Goal: Communication & Community: Answer question/provide support

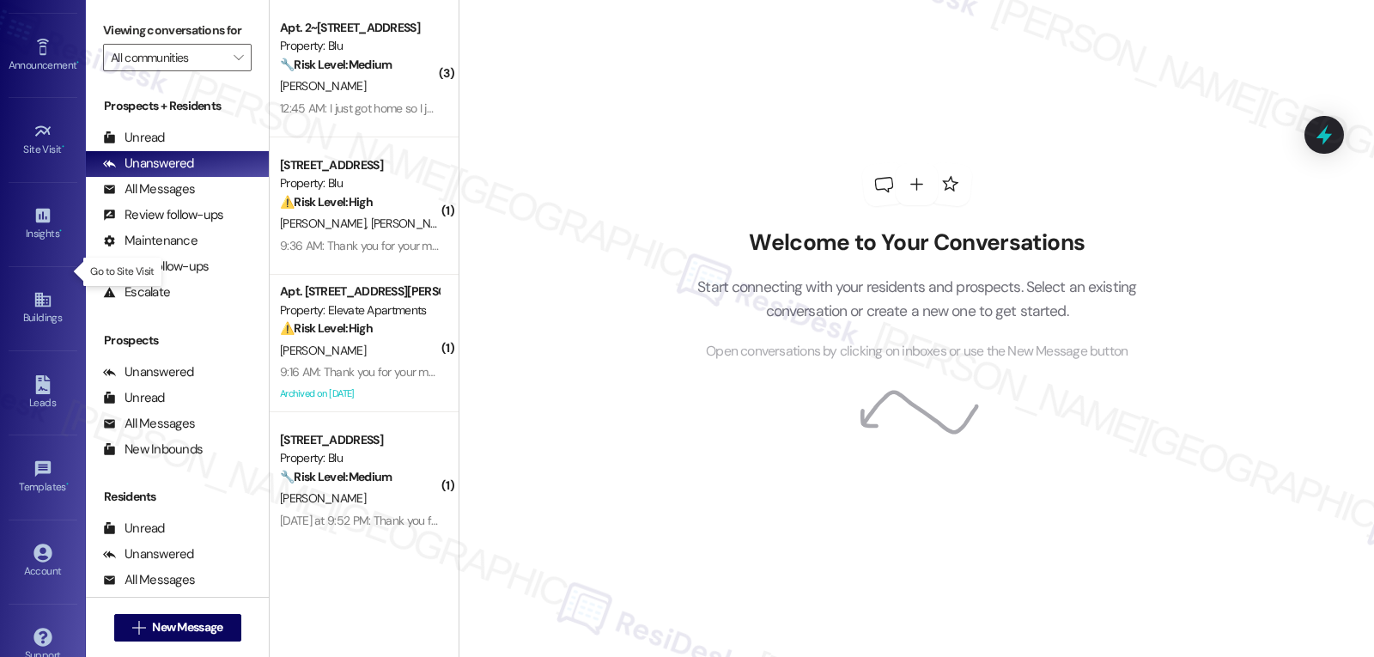
scroll to position [162, 0]
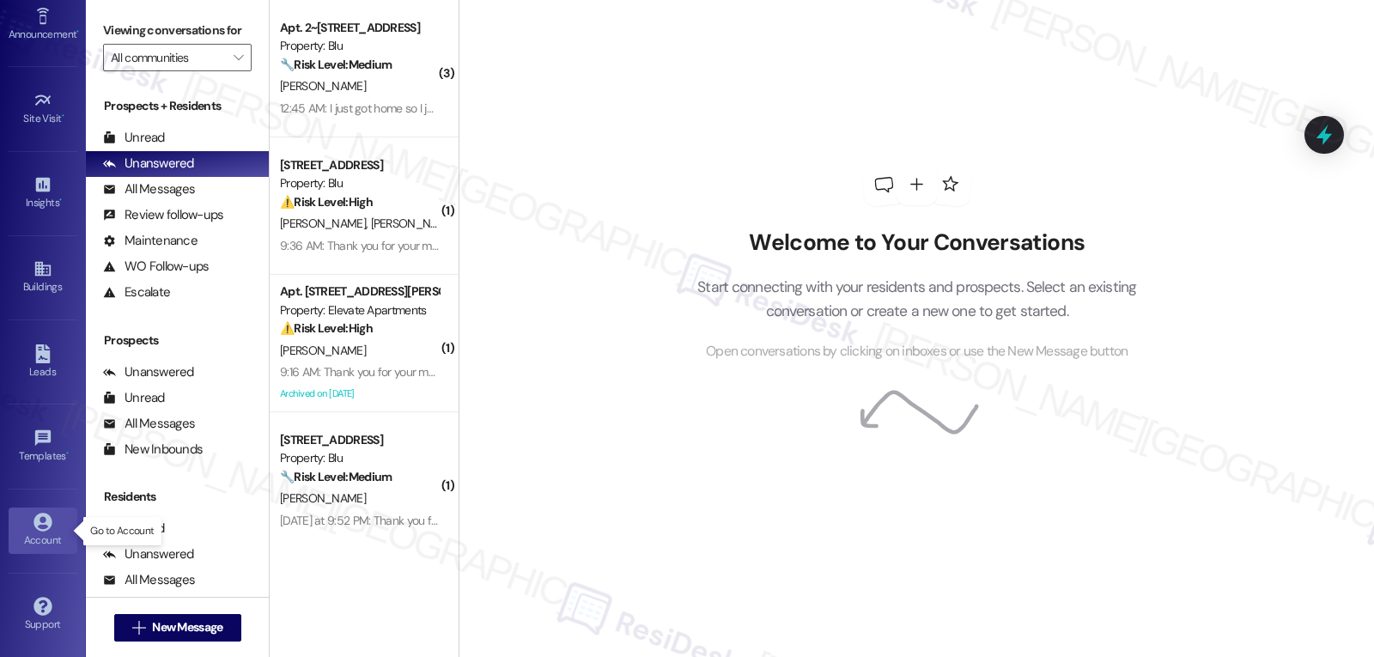
click at [36, 537] on div "Account" at bounding box center [43, 540] width 86 height 17
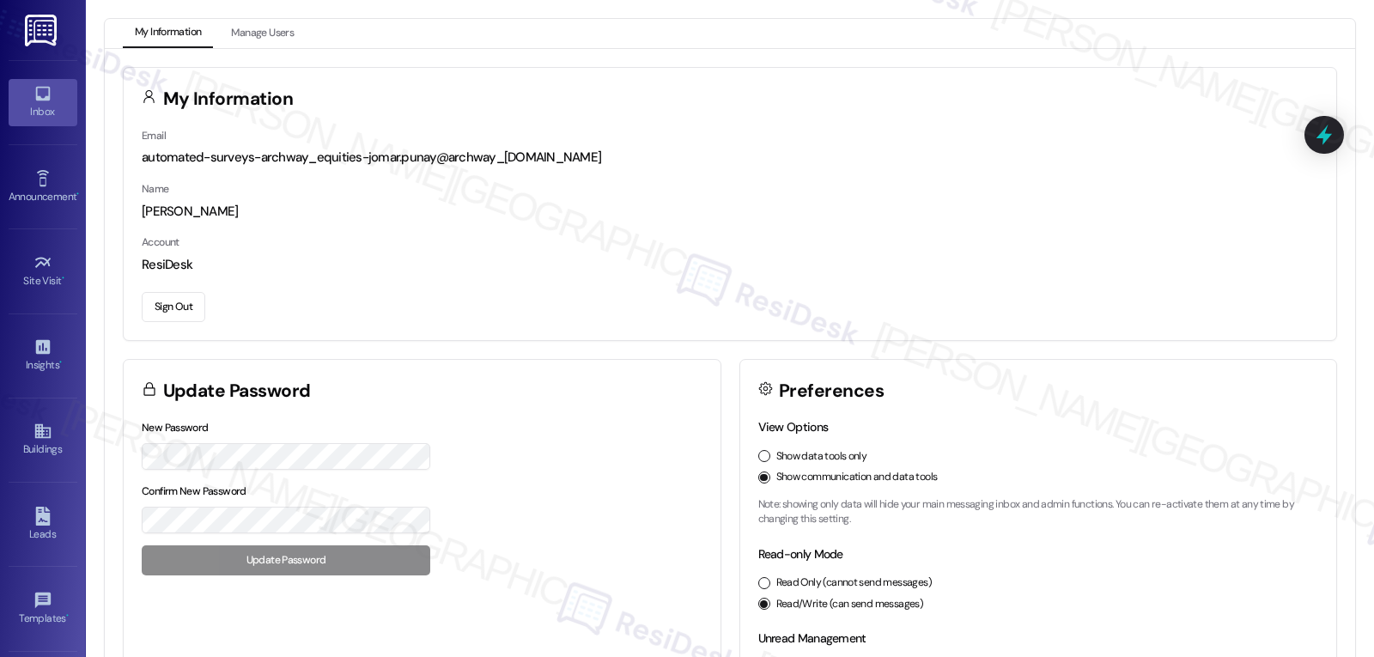
click at [39, 106] on div "Inbox" at bounding box center [43, 111] width 86 height 17
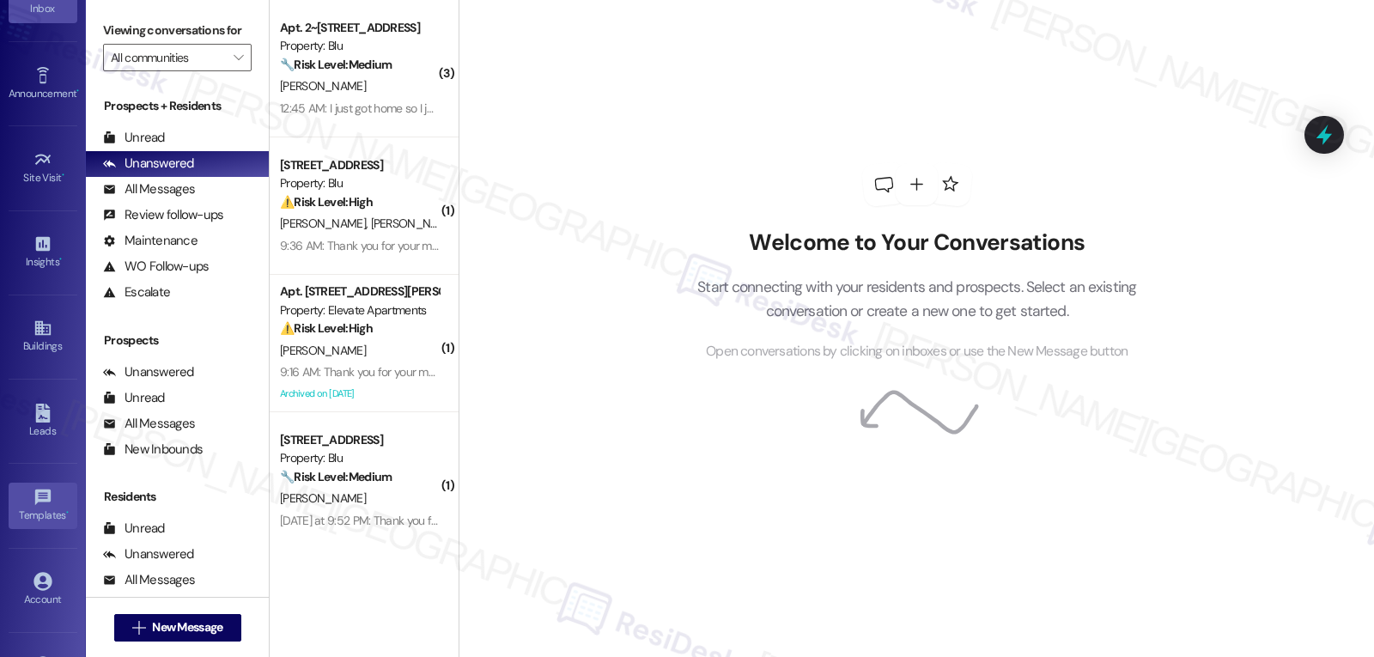
scroll to position [162, 0]
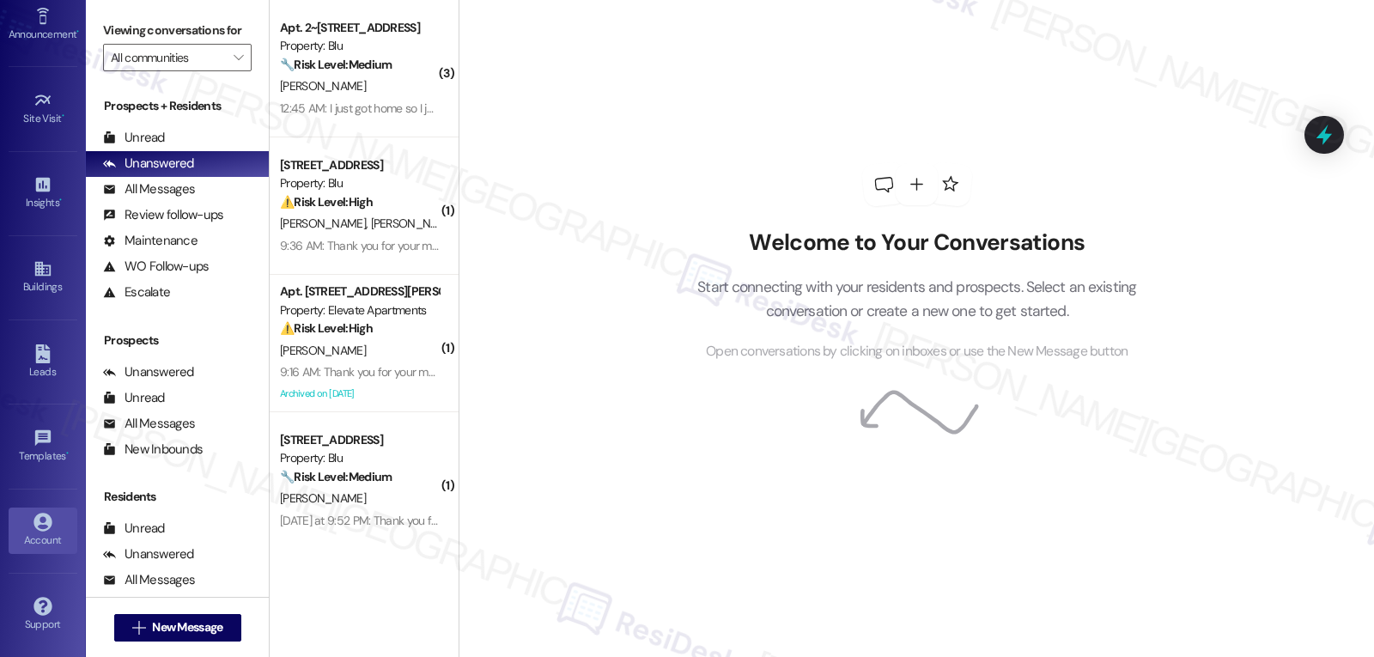
click at [53, 513] on link "Account" at bounding box center [43, 531] width 69 height 46
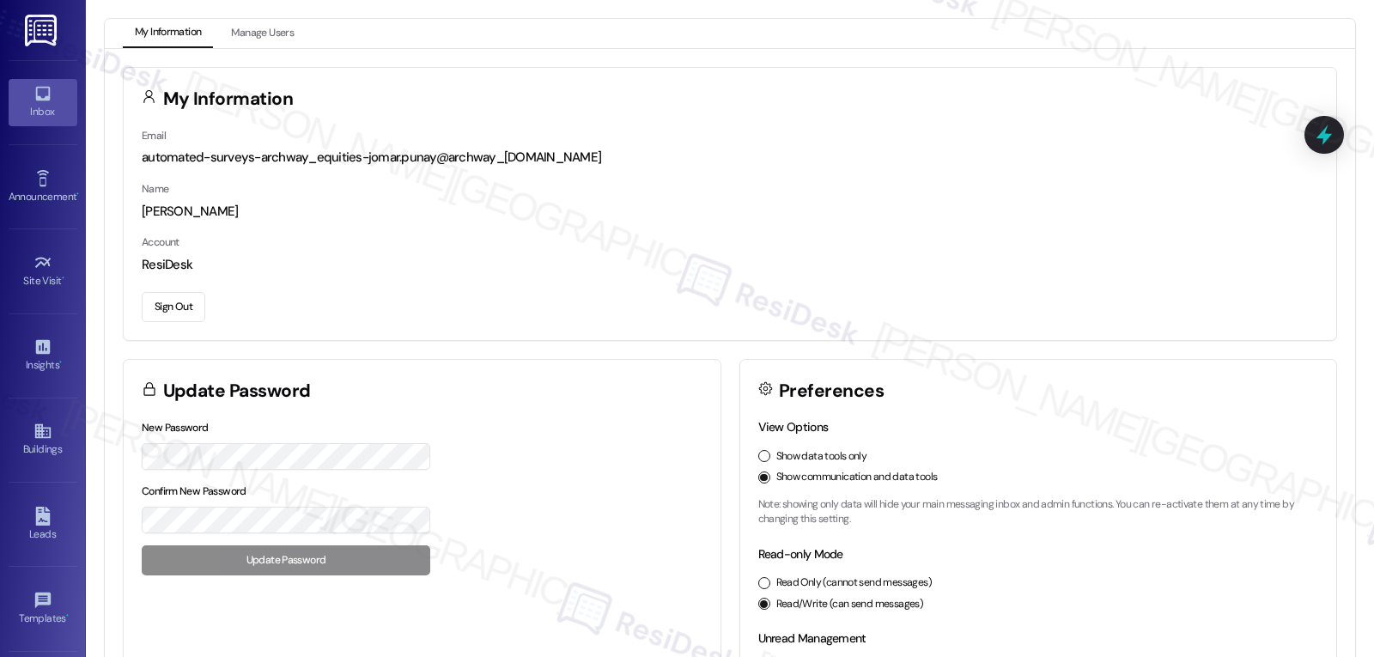
click at [29, 106] on div "Inbox" at bounding box center [43, 111] width 86 height 17
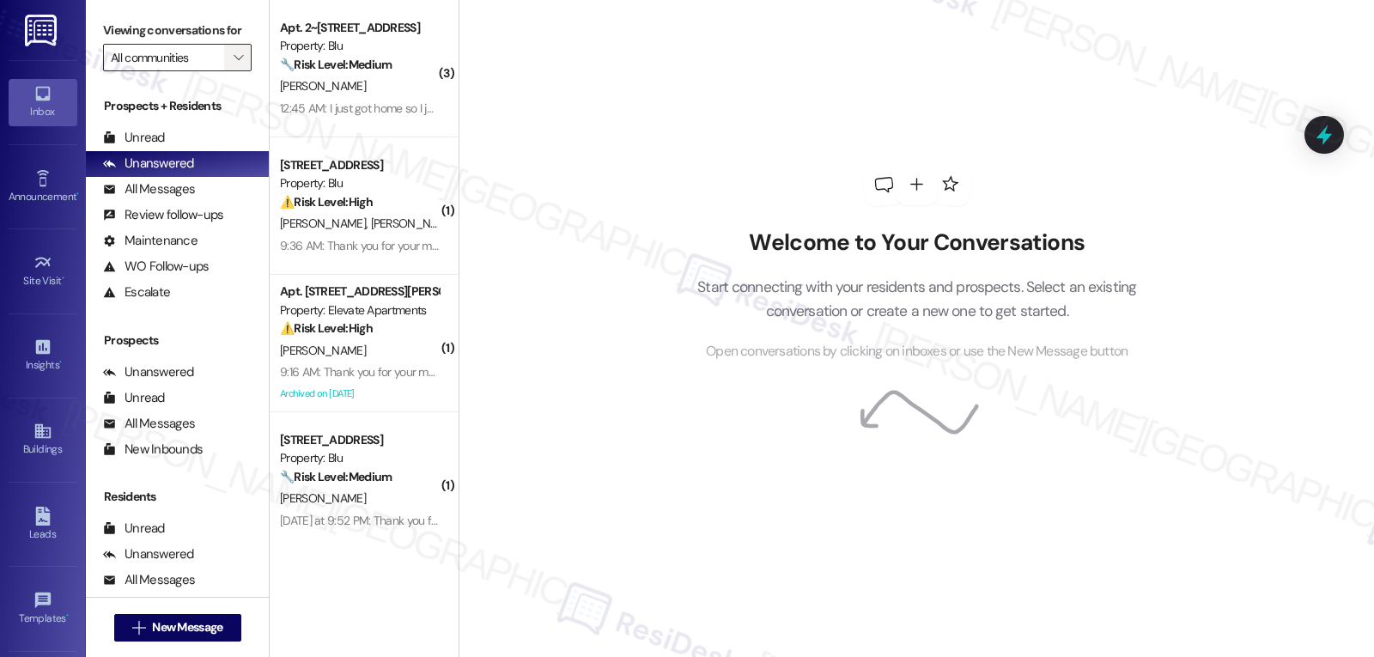
click at [230, 71] on span "" at bounding box center [238, 57] width 16 height 27
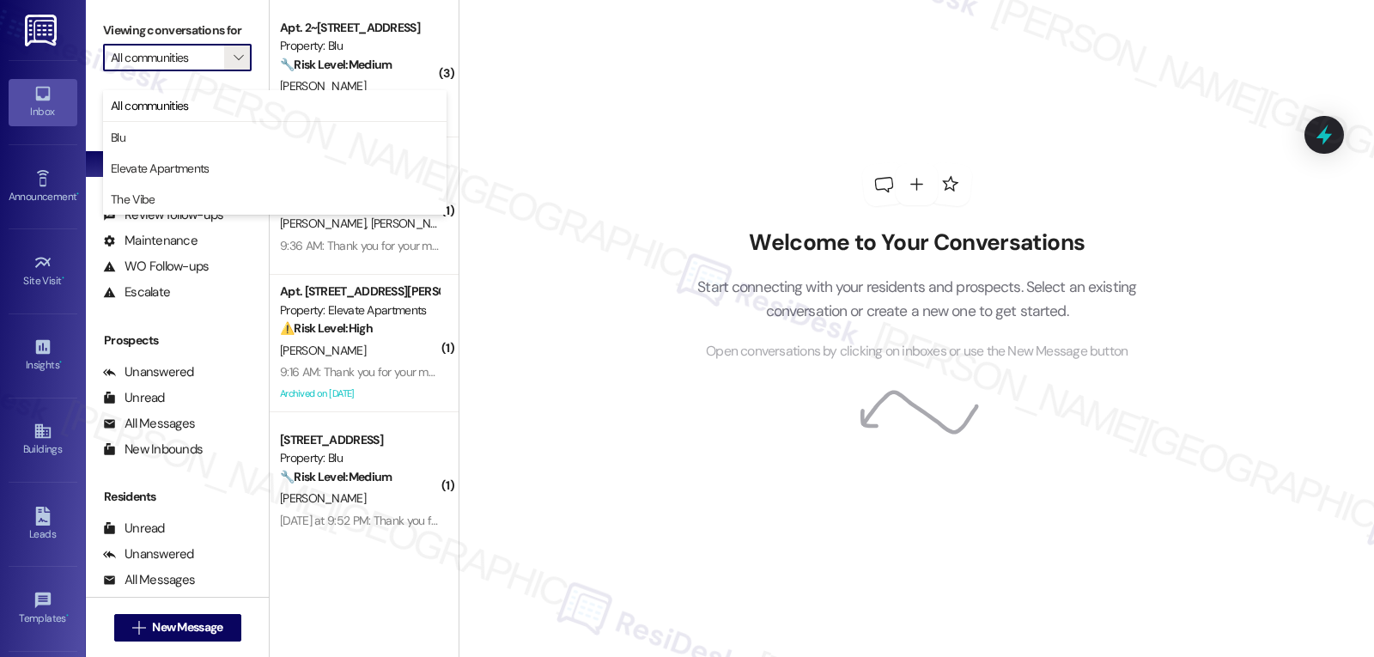
click at [660, 161] on div "Welcome to Your Conversations Start connecting with your residents and prospect…" at bounding box center [917, 263] width 515 height 526
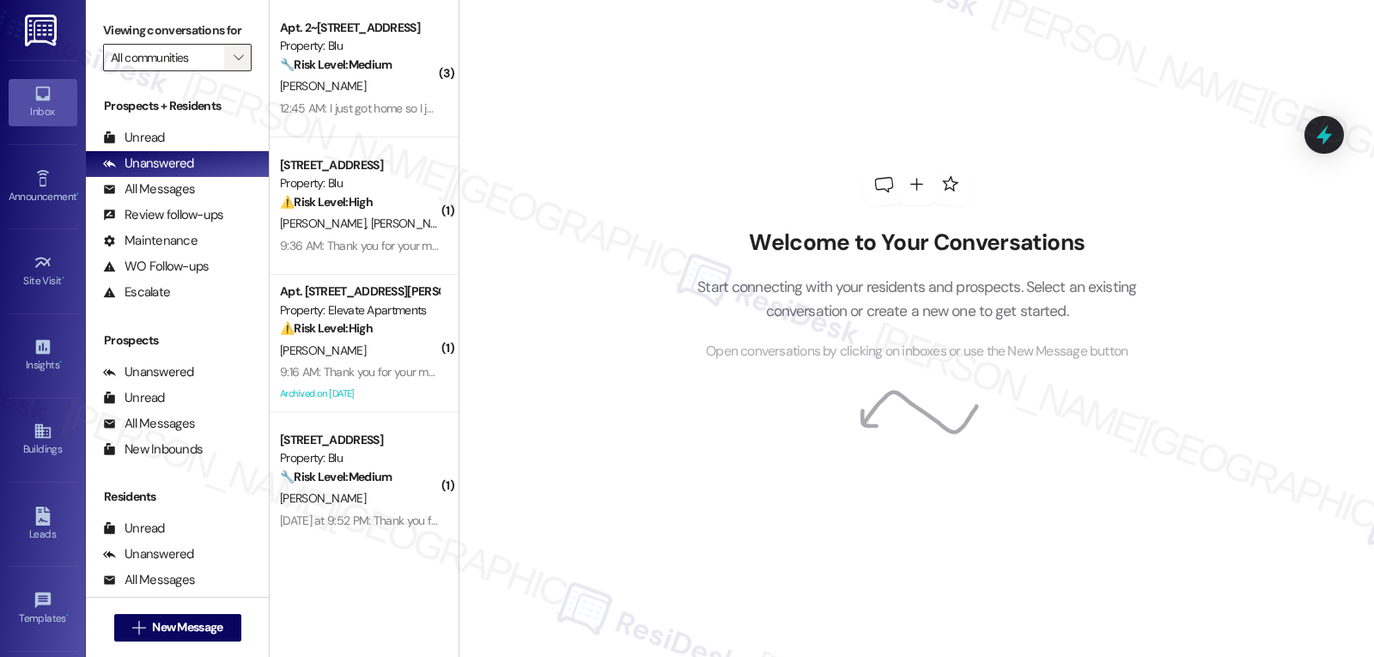
click at [234, 64] on icon "" at bounding box center [238, 58] width 9 height 14
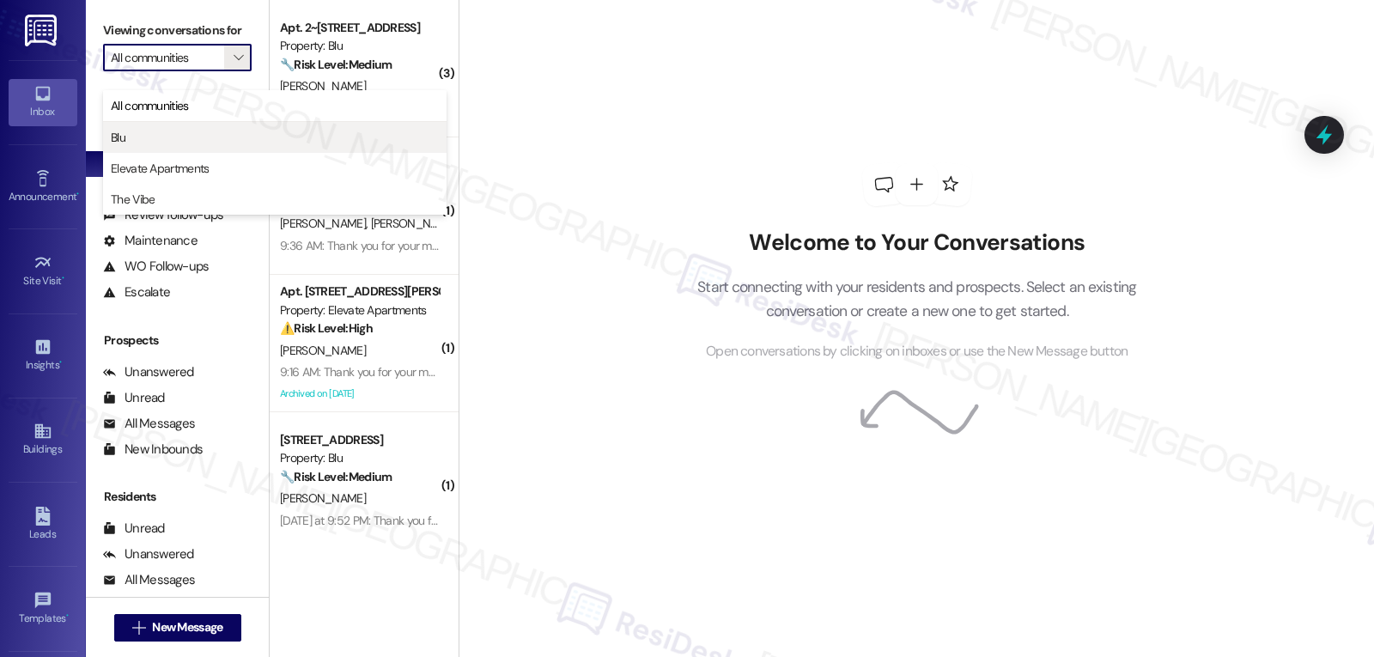
click at [167, 140] on span "Blu" at bounding box center [275, 137] width 328 height 17
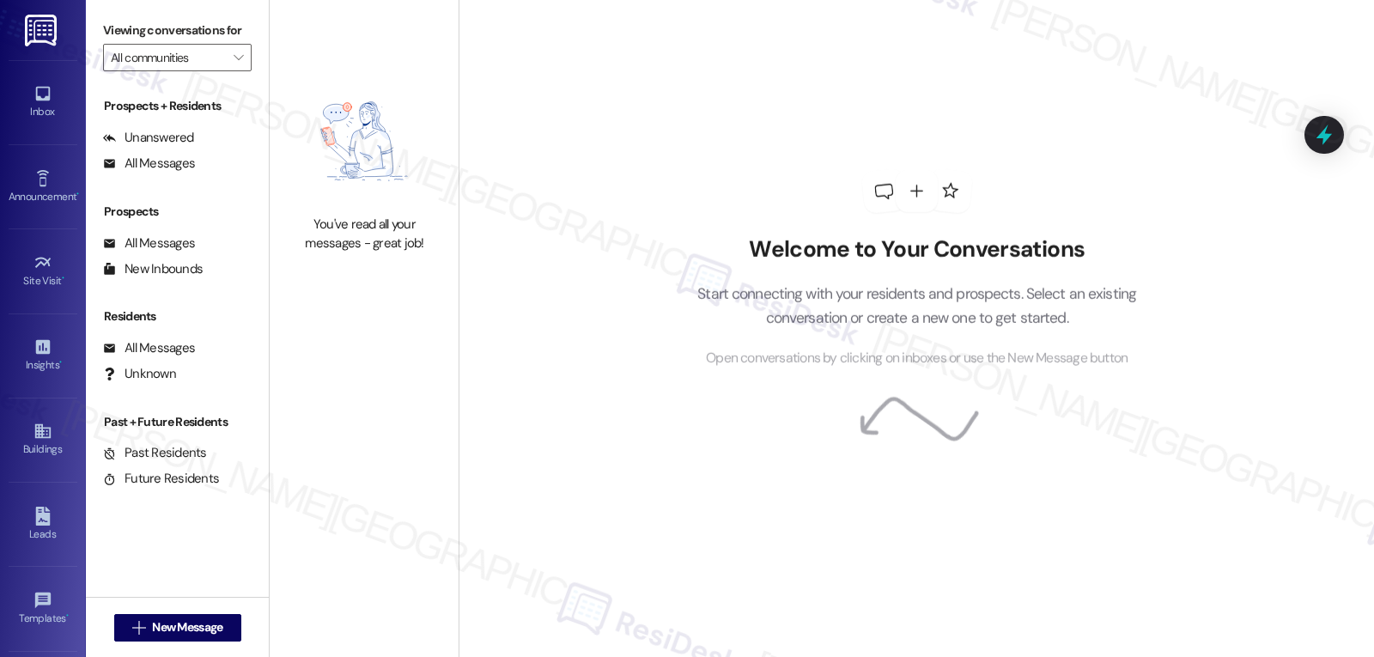
type input "Blu"
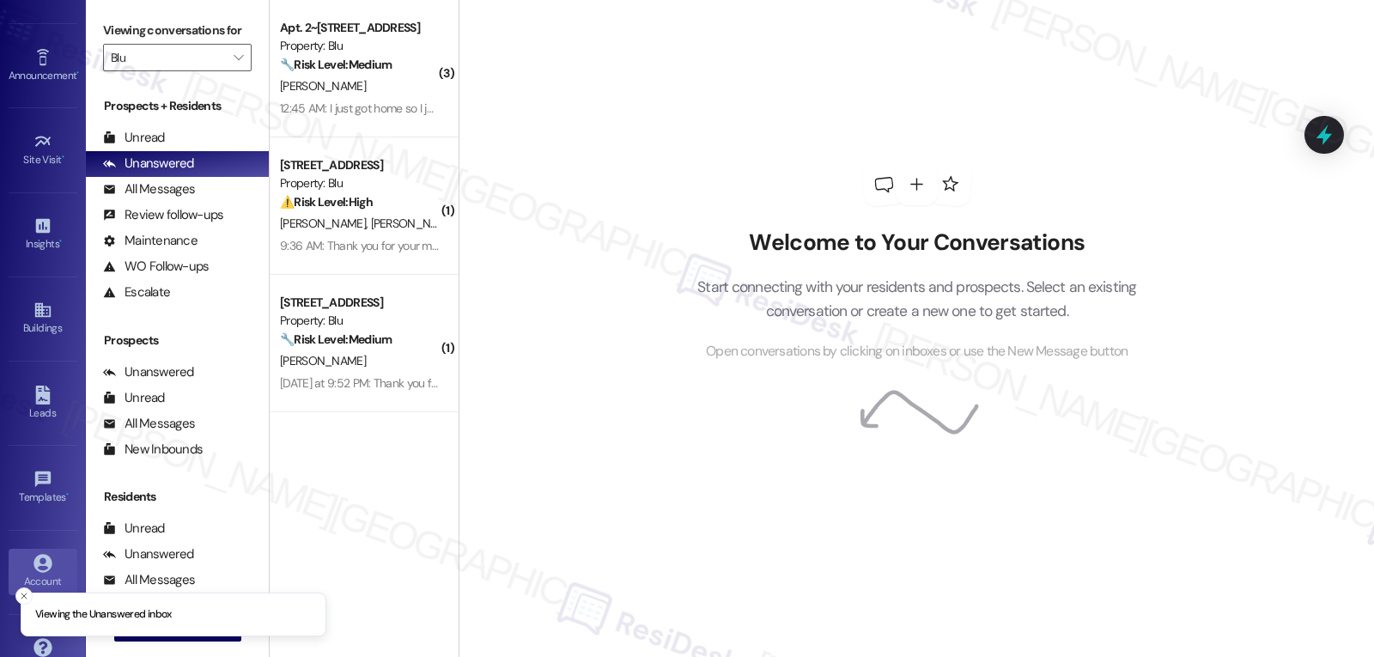
scroll to position [162, 0]
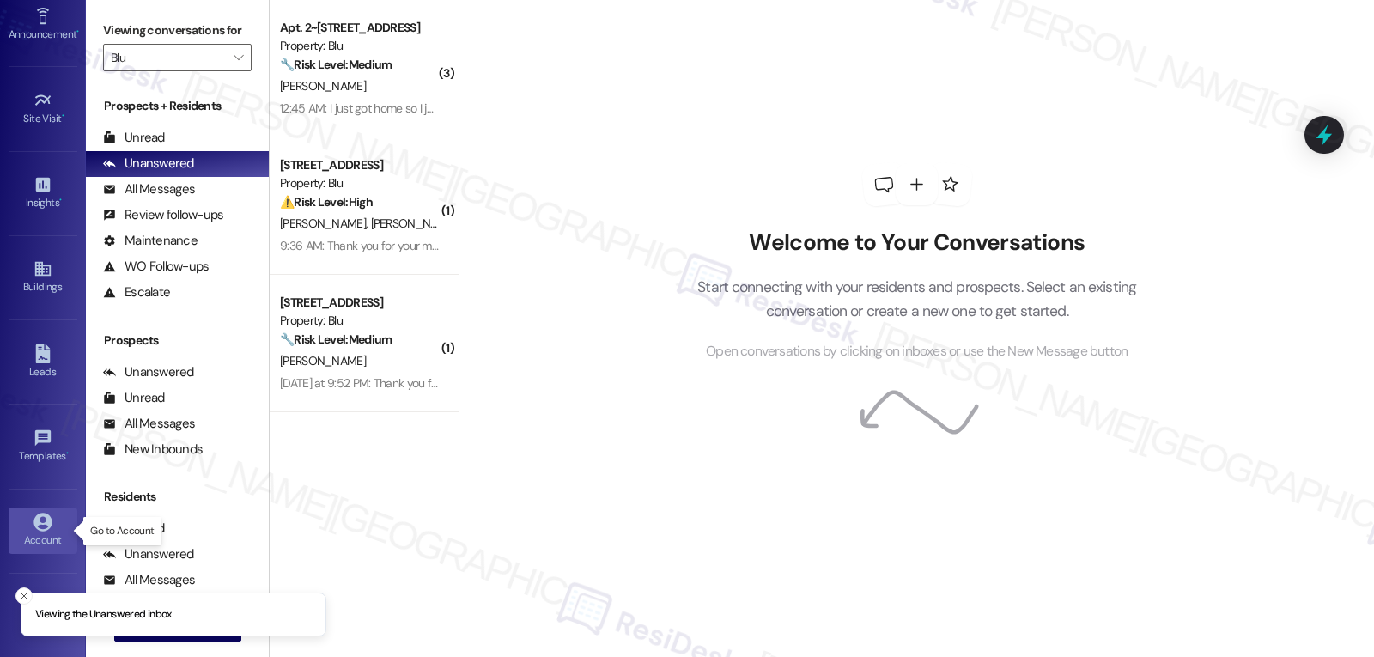
click at [24, 529] on link "Account" at bounding box center [43, 531] width 69 height 46
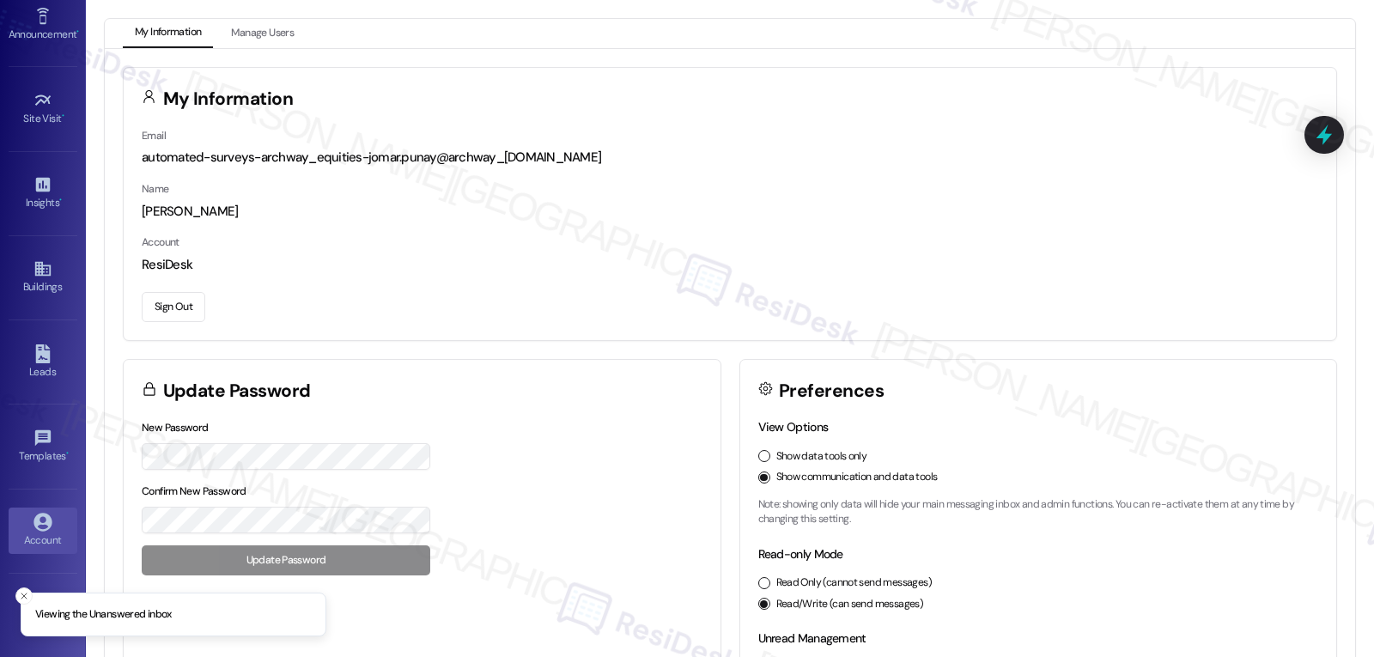
click at [163, 303] on button "Sign Out" at bounding box center [174, 307] width 64 height 30
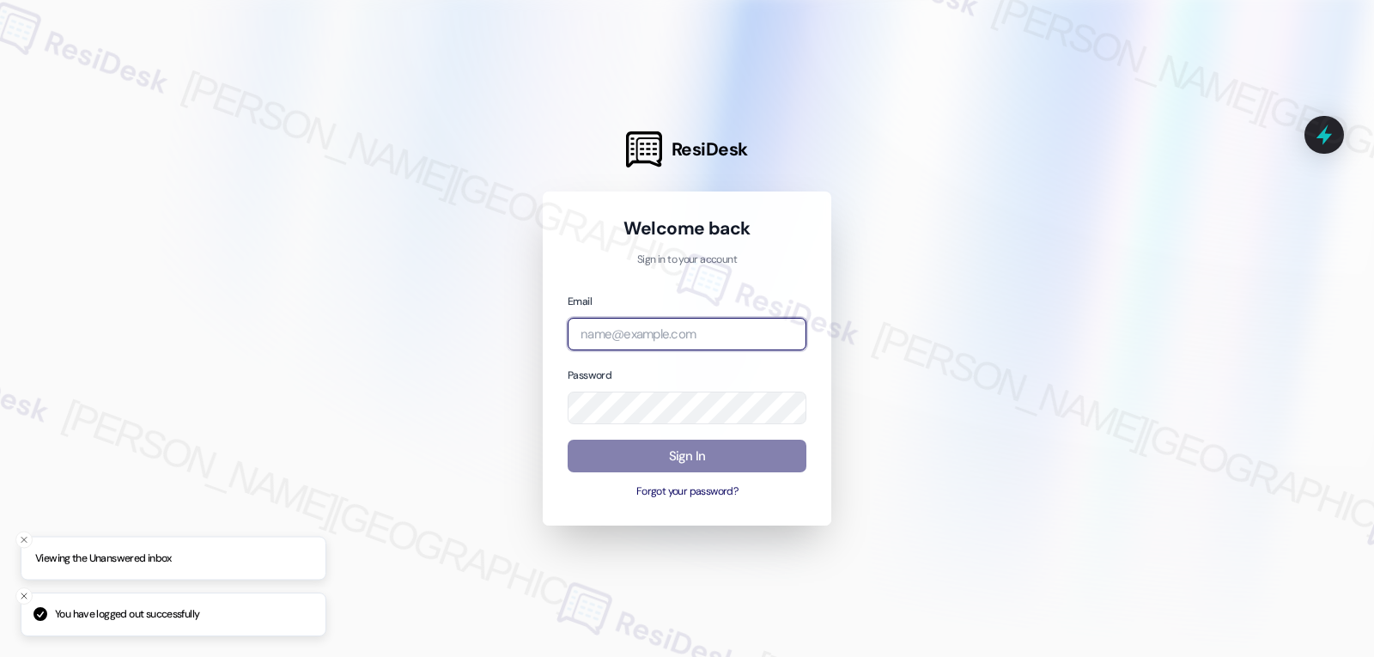
click at [625, 333] on input "email" at bounding box center [687, 335] width 239 height 34
click at [692, 344] on input "email" at bounding box center [687, 335] width 239 height 34
paste input "automated-surveys-willowbridge-jomar.punay@willowbridge.com"
type input "automated-surveys-willowbridge-jomar.punay@willowbridge.com"
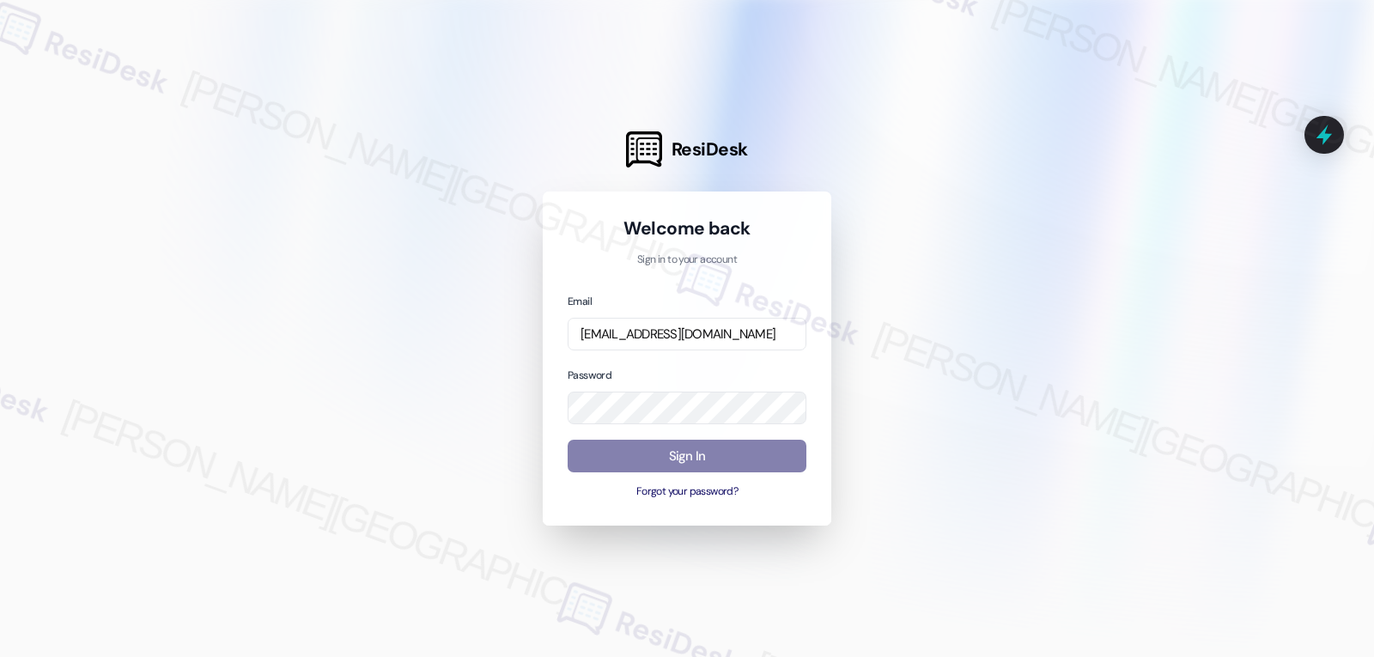
scroll to position [0, 0]
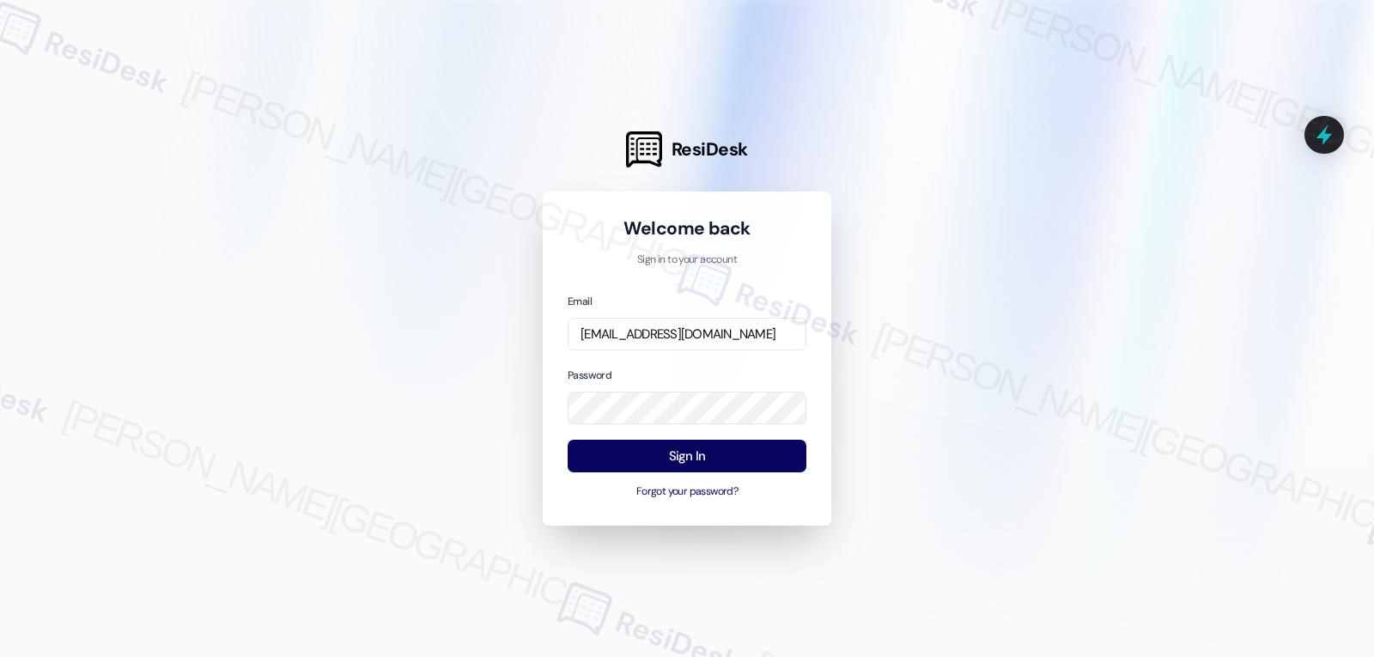
click at [659, 372] on div "Password" at bounding box center [687, 395] width 239 height 59
click at [716, 469] on button "Sign In" at bounding box center [687, 457] width 239 height 34
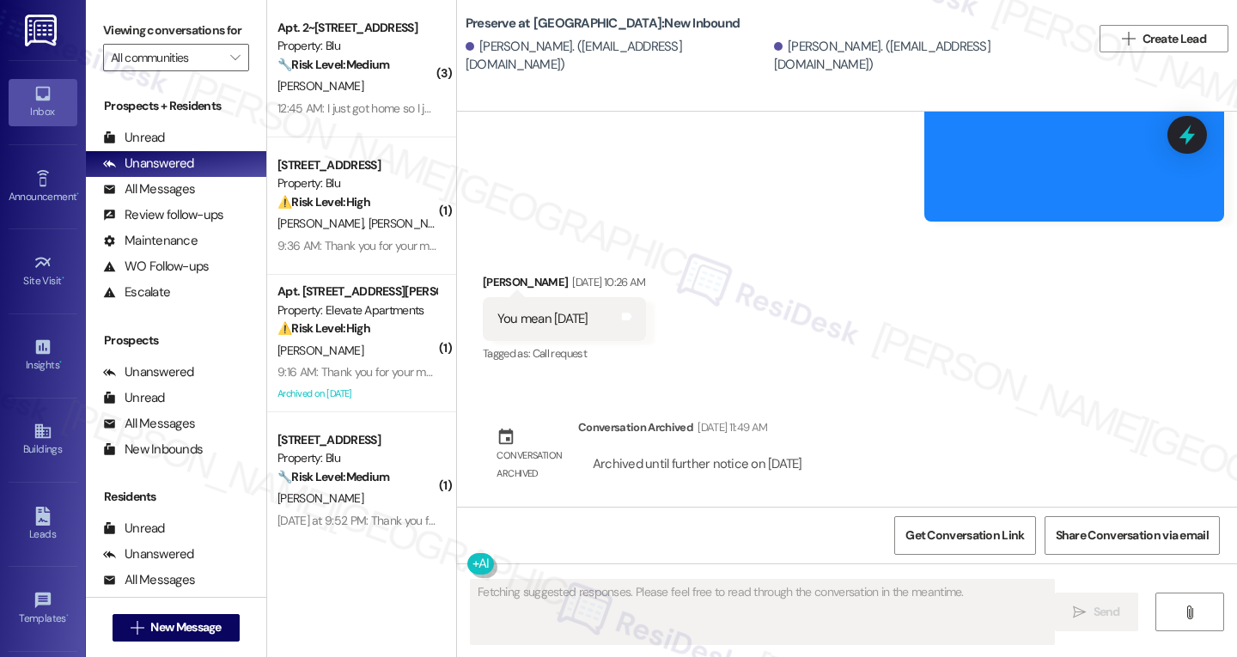
scroll to position [7660, 0]
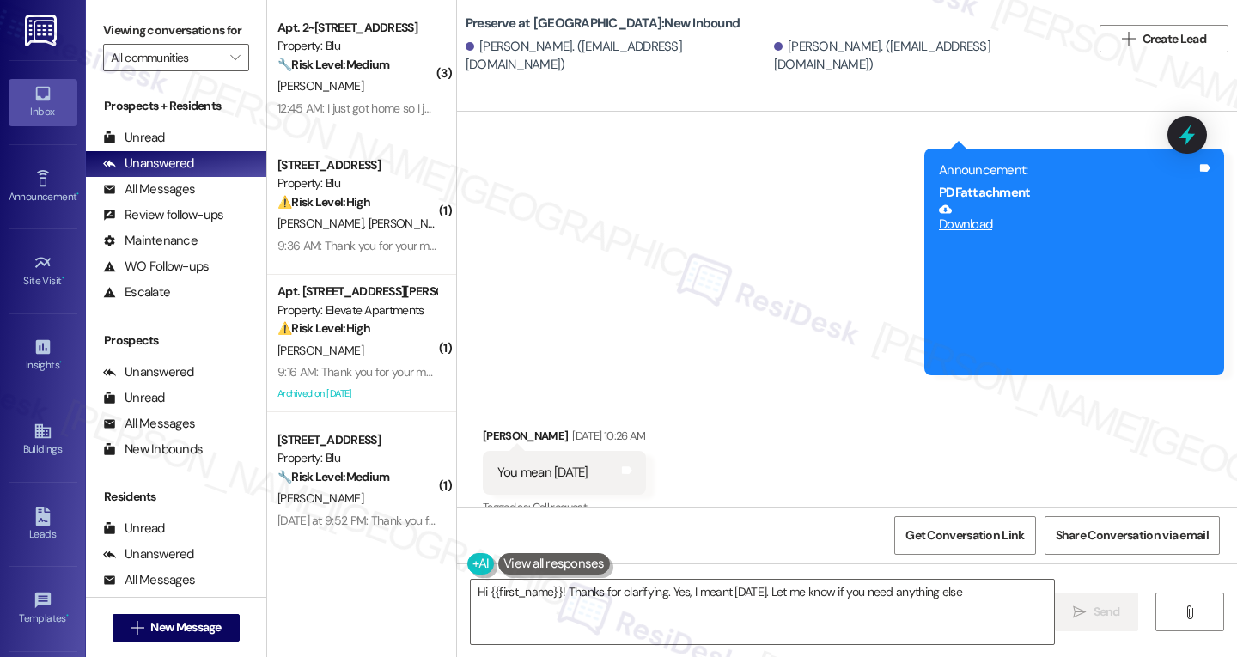
type textarea "Hi {{first_name}}! Thanks for clarifying. Yes, I meant [DATE]. Let me know if y…"
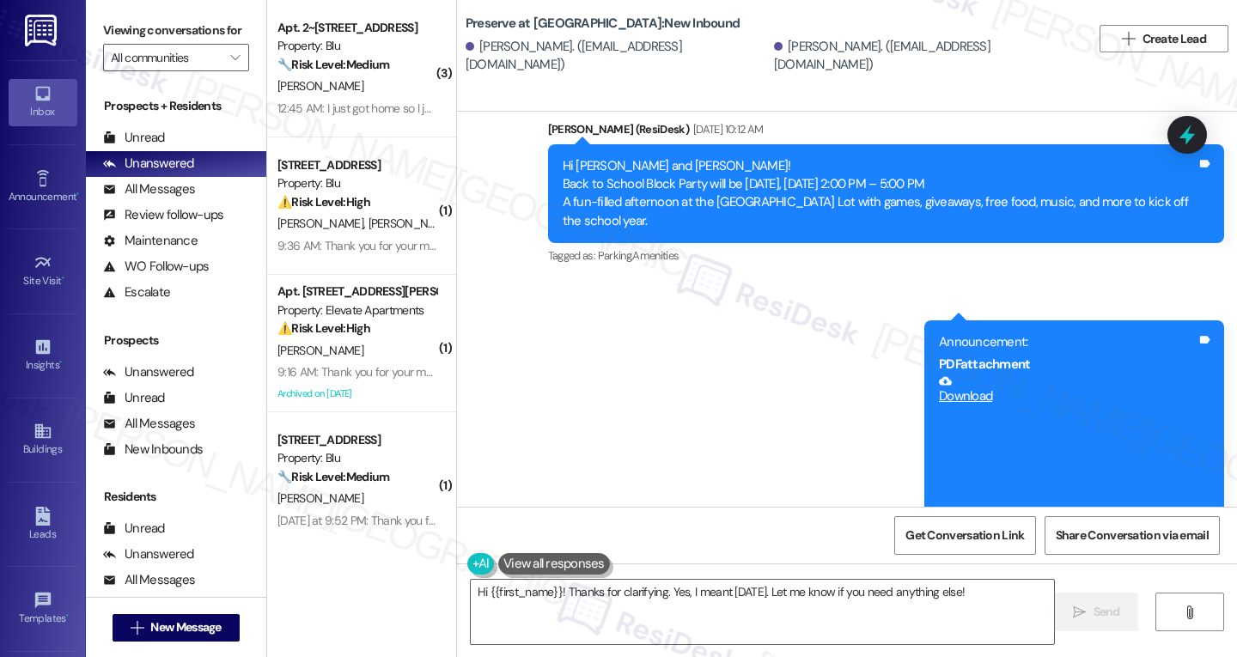
scroll to position [7832, 0]
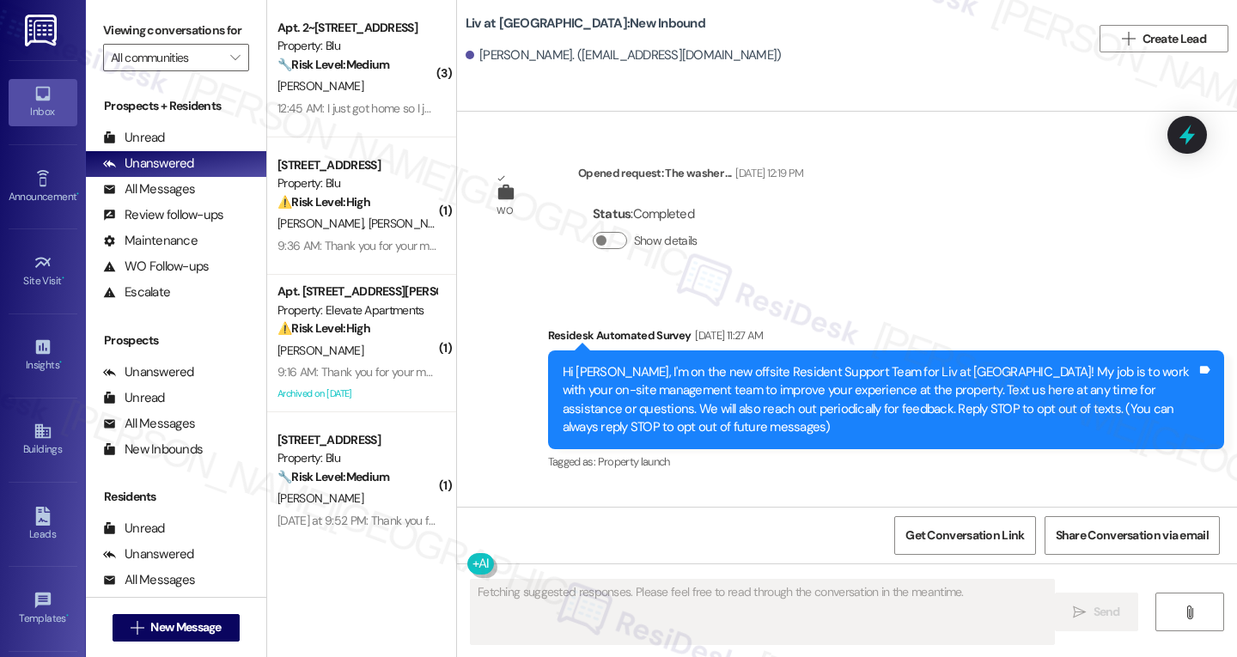
scroll to position [26393, 0]
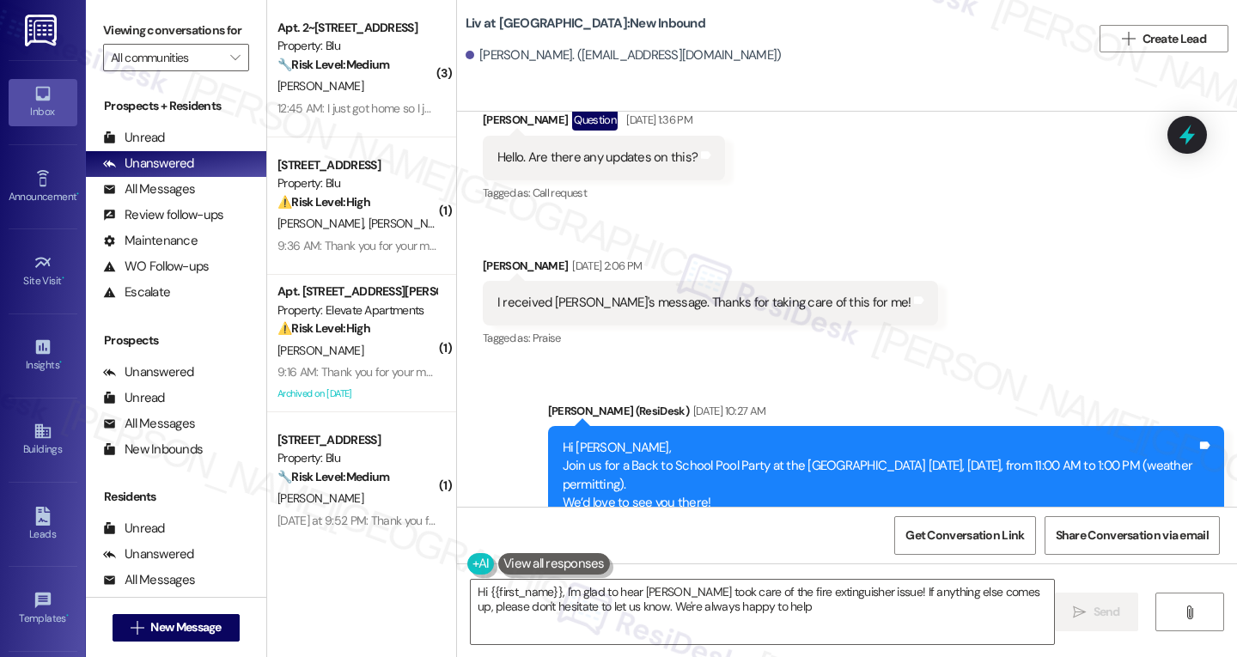
type textarea "Hi {{first_name}}, I'm glad to hear [PERSON_NAME] took care of the fire extingu…"
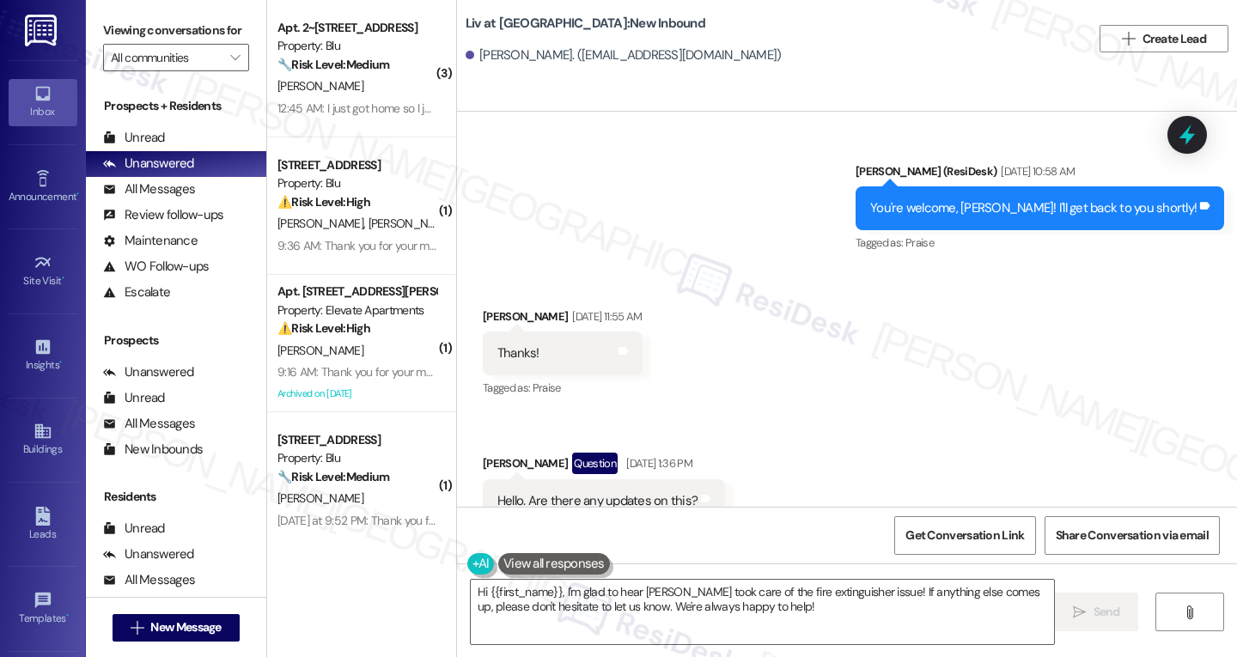
scroll to position [25878, 0]
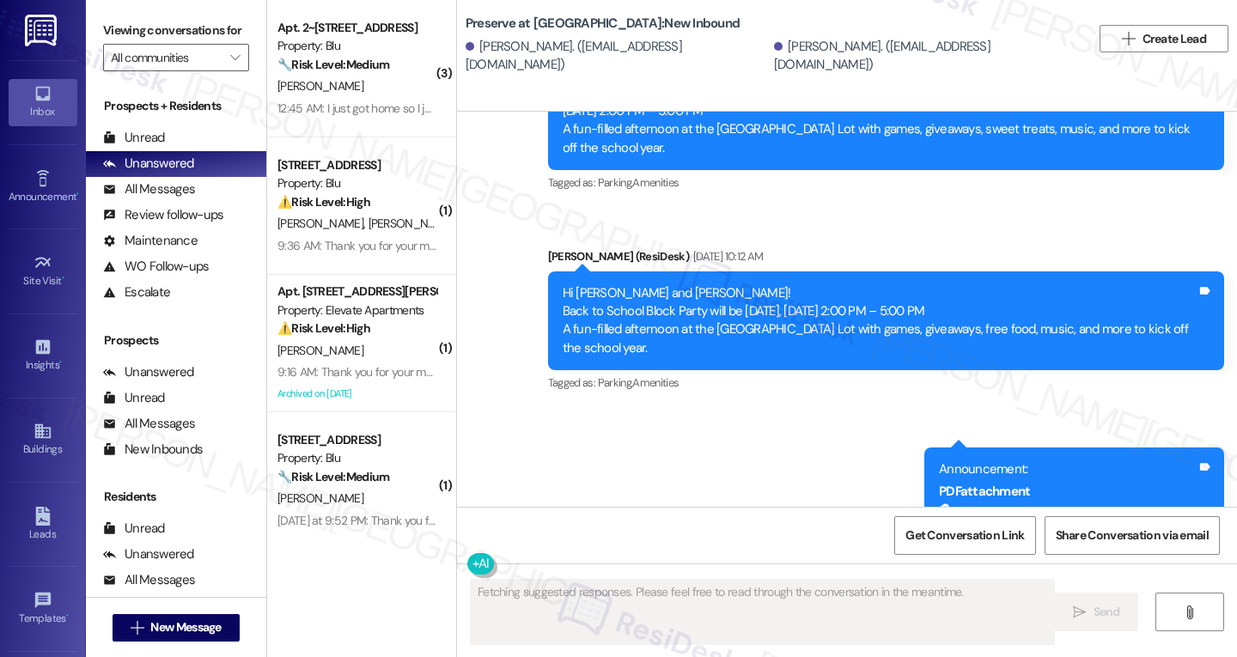
scroll to position [7316, 0]
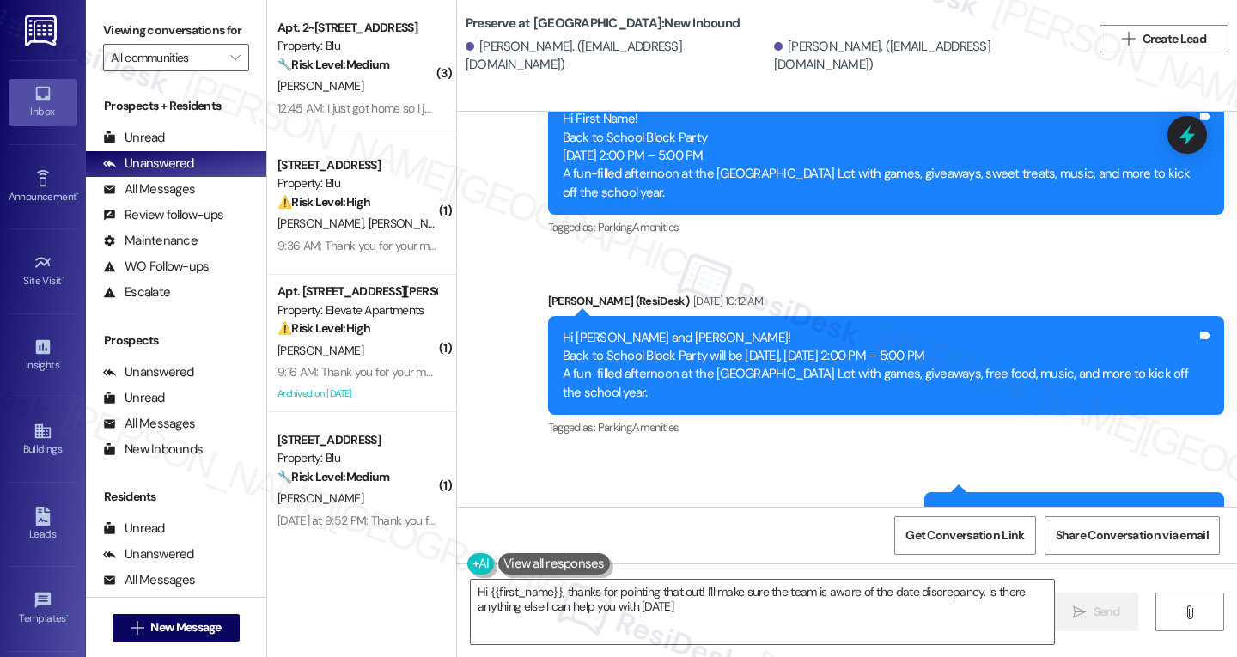
type textarea "Hi {{first_name}}, thanks for pointing that out! I'll make sure the team is awa…"
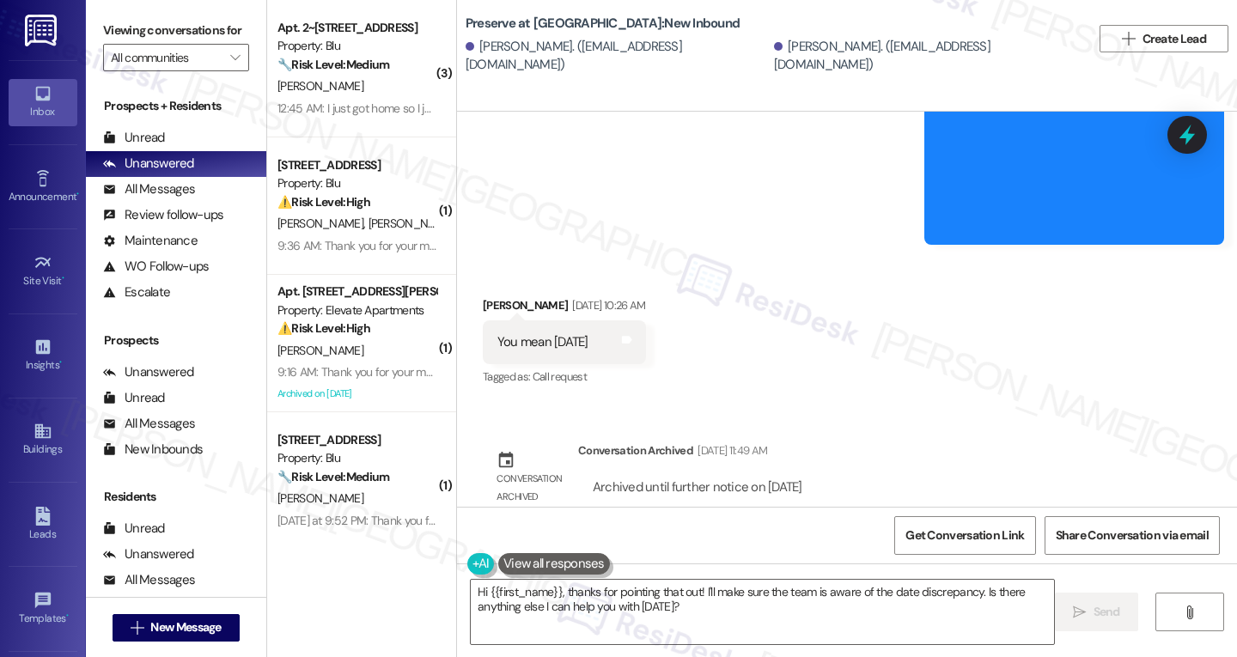
scroll to position [7832, 0]
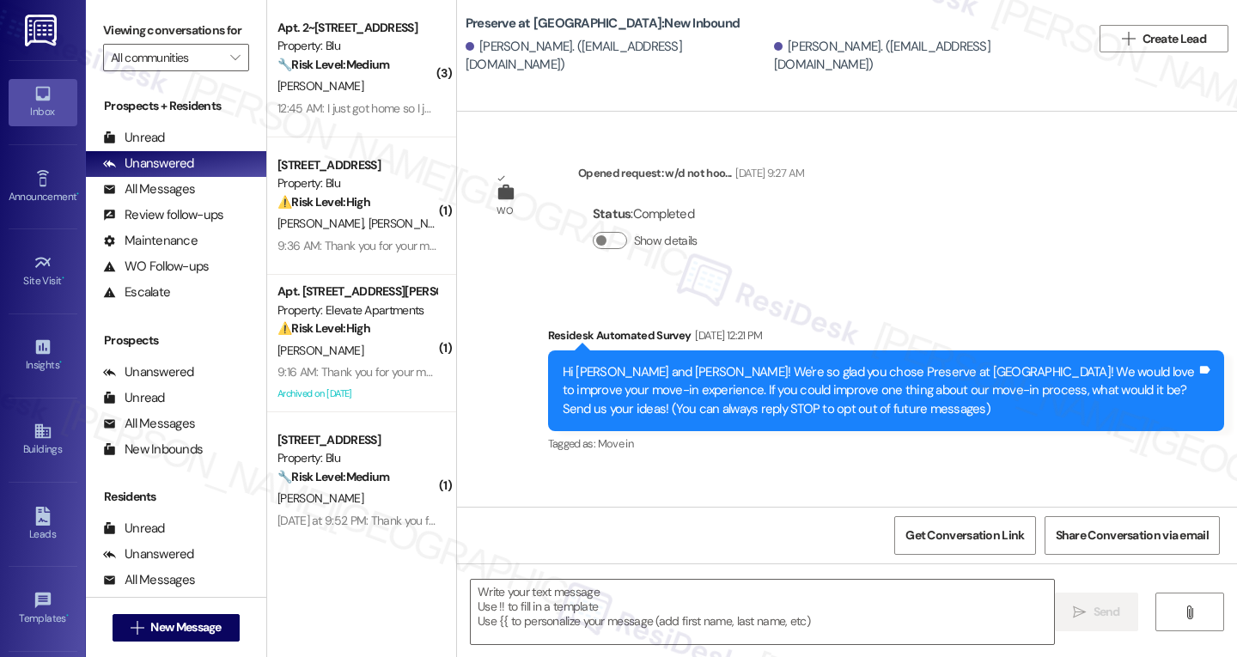
scroll to position [7832, 0]
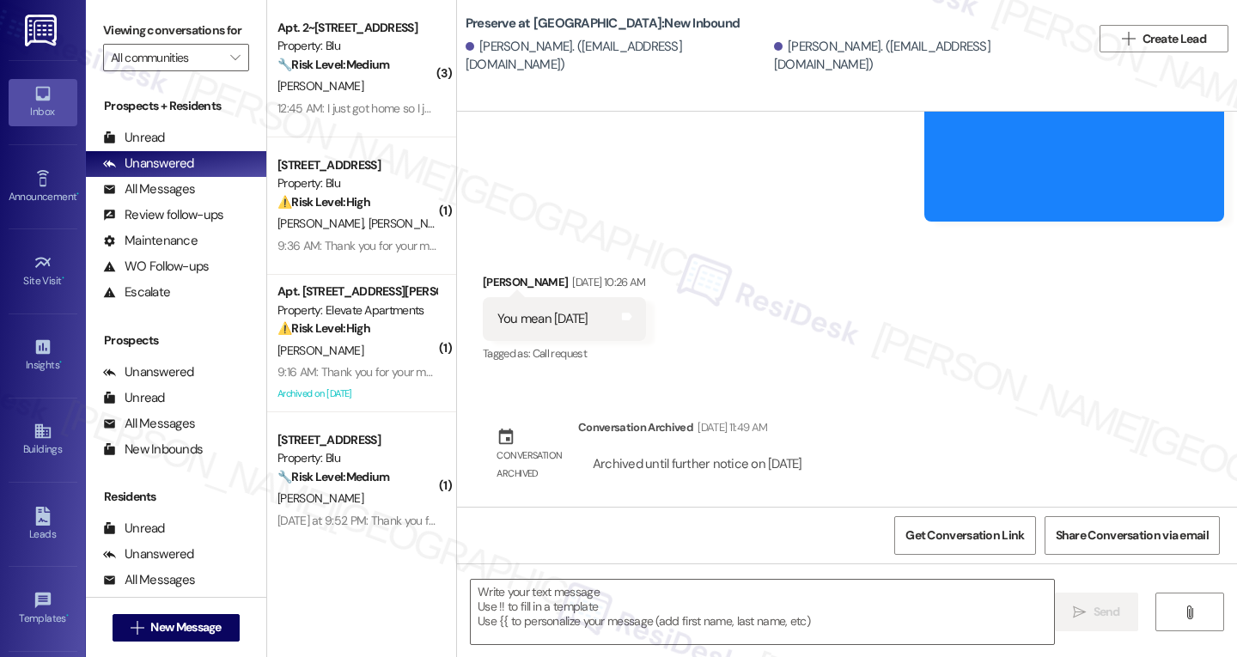
type textarea "Fetching suggested responses. Please feel free to read through the conversation…"
